Goal: Task Accomplishment & Management: Manage account settings

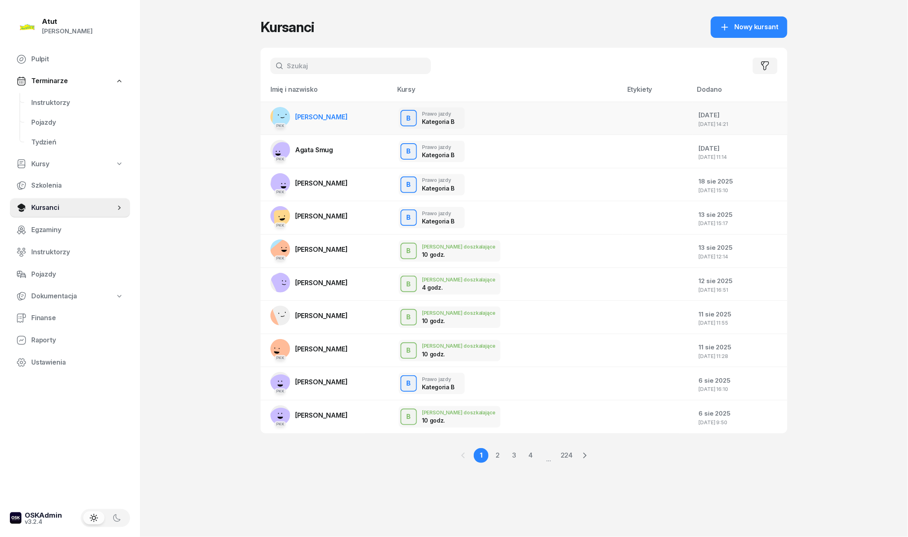
click at [348, 113] on span "Natalia Jakubczyk" at bounding box center [321, 117] width 53 height 8
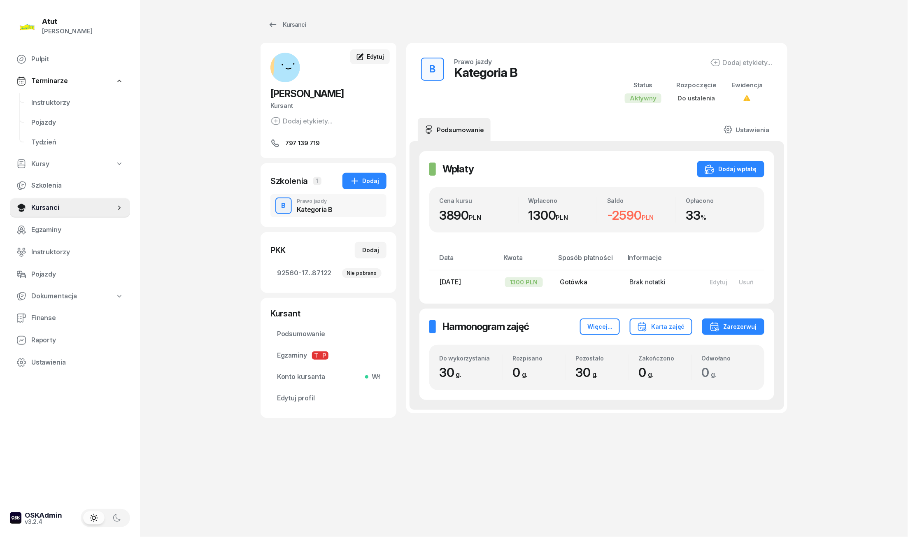
click at [368, 57] on span "Edytuj" at bounding box center [375, 56] width 17 height 7
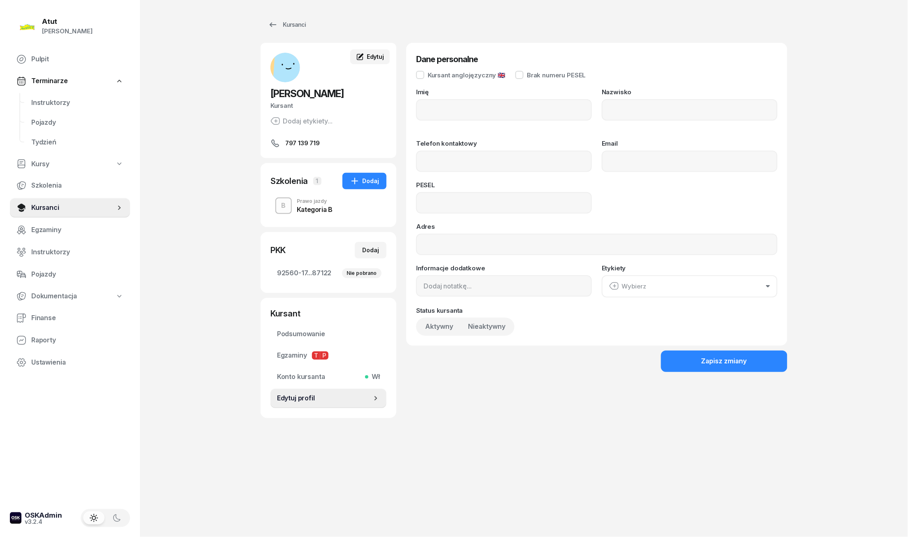
type input "Natalia"
type input "Jakubczyk"
type input "797139719"
type input "06302604722"
type input "797 139 719"
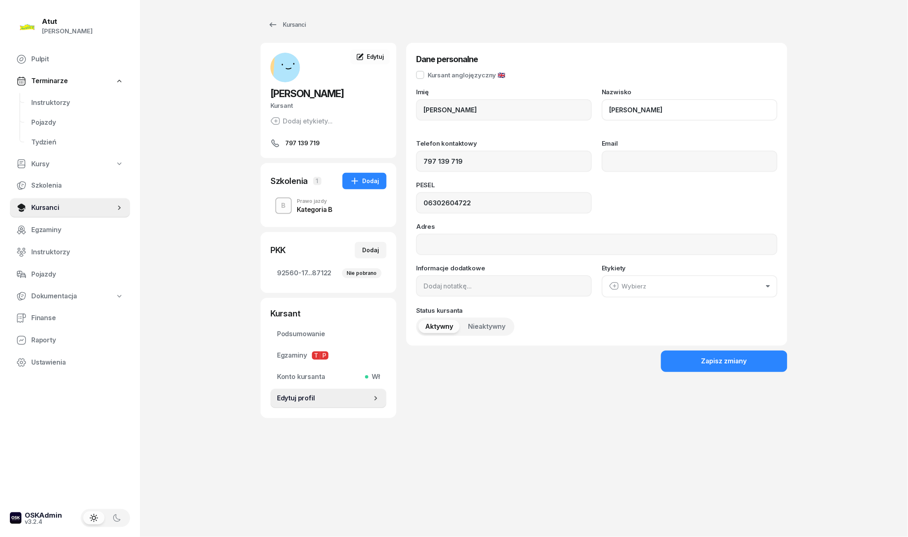
click at [624, 113] on input "Jakubczyk" at bounding box center [690, 109] width 176 height 21
type input "Jakóbczyk"
click at [715, 364] on div "Zapisz zmiany" at bounding box center [724, 361] width 46 height 11
click at [296, 26] on div "Kursanci" at bounding box center [287, 25] width 38 height 10
